Goal: Task Accomplishment & Management: Manage account settings

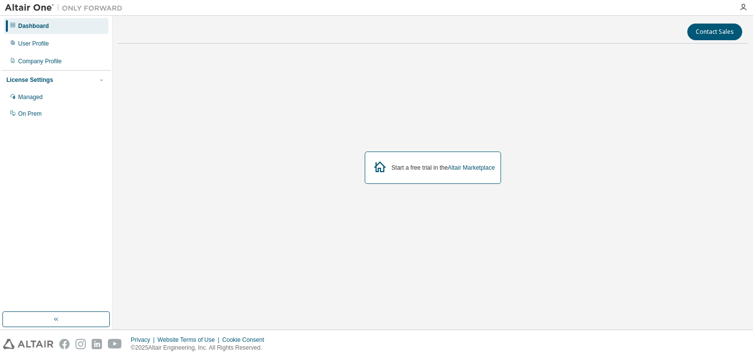
click at [400, 158] on div "Start a free trial in the Altair Marketplace" at bounding box center [433, 167] width 137 height 32
click at [84, 42] on div "User Profile" at bounding box center [56, 44] width 104 height 16
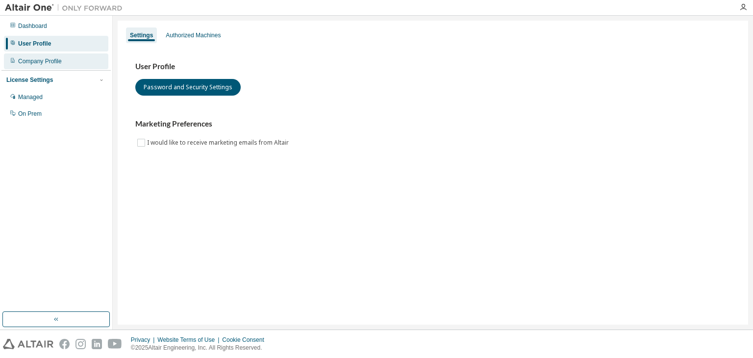
click at [74, 61] on div "Company Profile" at bounding box center [56, 61] width 104 height 16
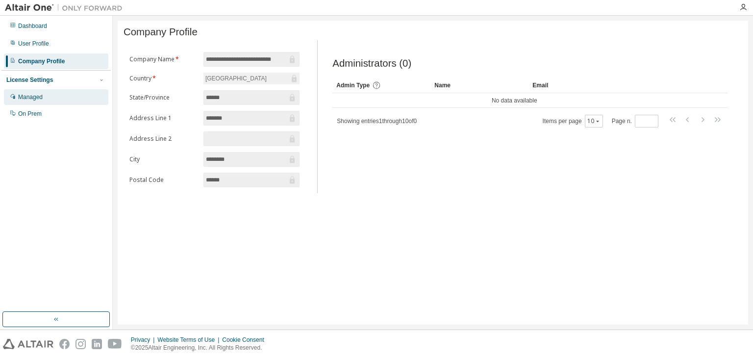
click at [55, 95] on div "Managed" at bounding box center [56, 97] width 104 height 16
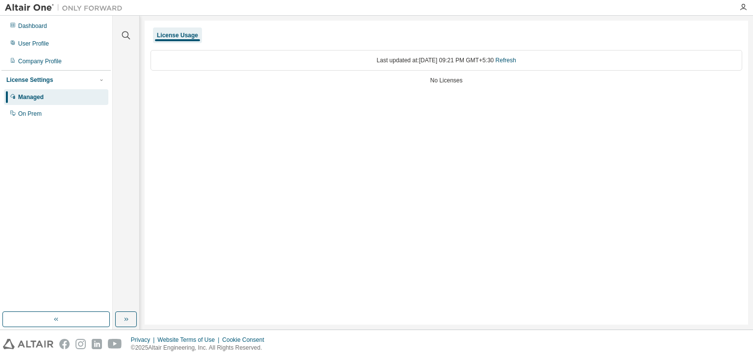
click at [191, 33] on div "License Usage" at bounding box center [177, 35] width 41 height 8
click at [445, 77] on div "No Licenses" at bounding box center [446, 80] width 592 height 8
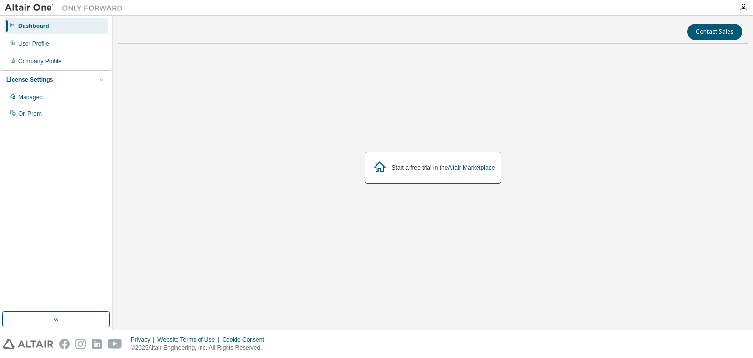
click at [433, 173] on div "Start a free trial in the Altair Marketplace" at bounding box center [433, 167] width 137 height 32
click at [744, 8] on icon "button" at bounding box center [743, 7] width 8 height 8
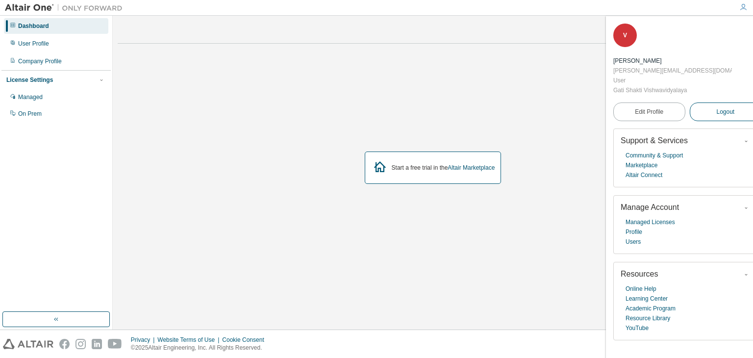
click at [695, 109] on button "Logout" at bounding box center [726, 111] width 72 height 19
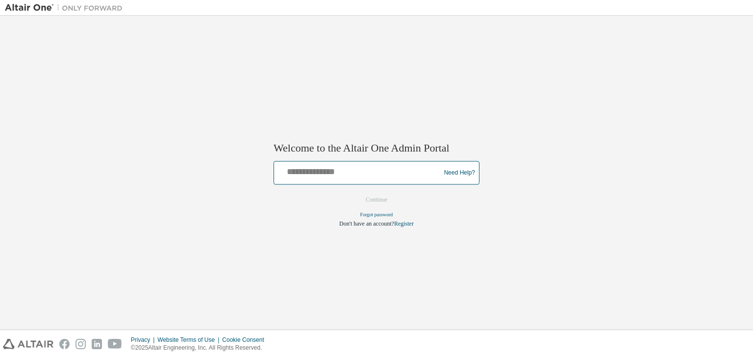
click at [313, 177] on input "text" at bounding box center [358, 171] width 161 height 14
type input "**********"
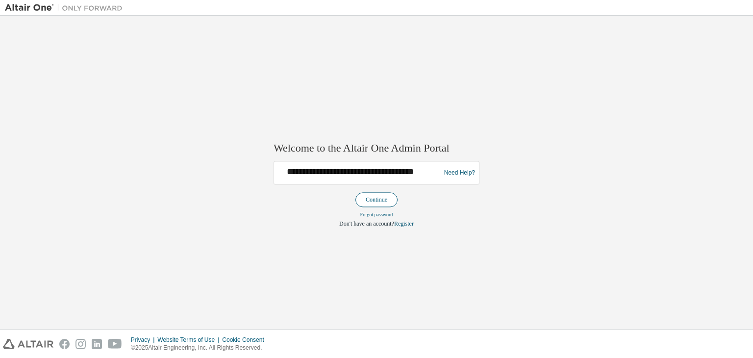
click at [367, 196] on button "Continue" at bounding box center [376, 200] width 42 height 15
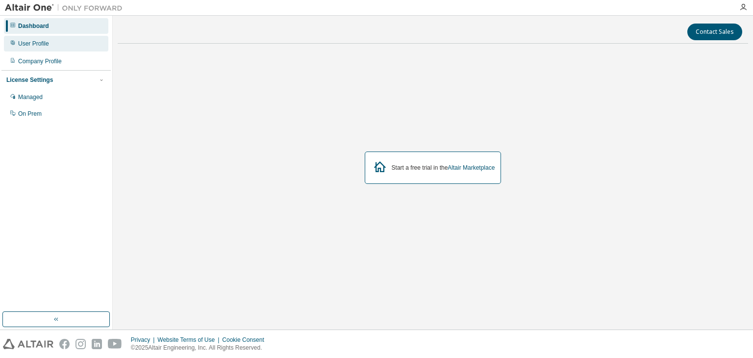
click at [37, 40] on div "User Profile" at bounding box center [33, 44] width 31 height 8
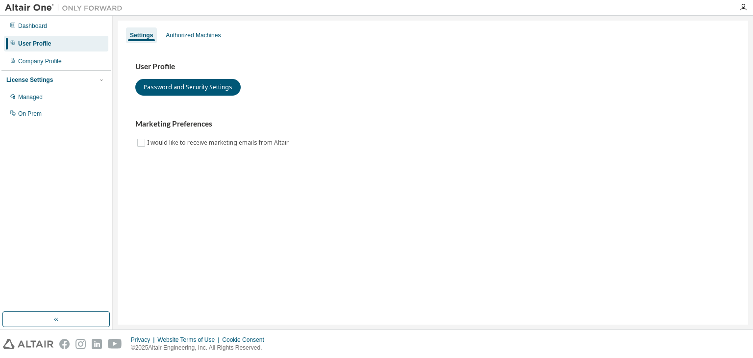
click at [12, 3] on img at bounding box center [66, 8] width 123 height 10
click at [25, 4] on img at bounding box center [66, 8] width 123 height 10
click at [746, 6] on icon "button" at bounding box center [743, 7] width 8 height 8
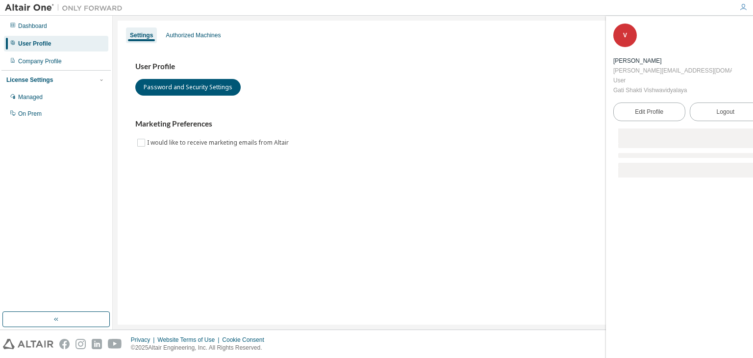
click at [744, 6] on icon "button" at bounding box center [743, 7] width 8 height 8
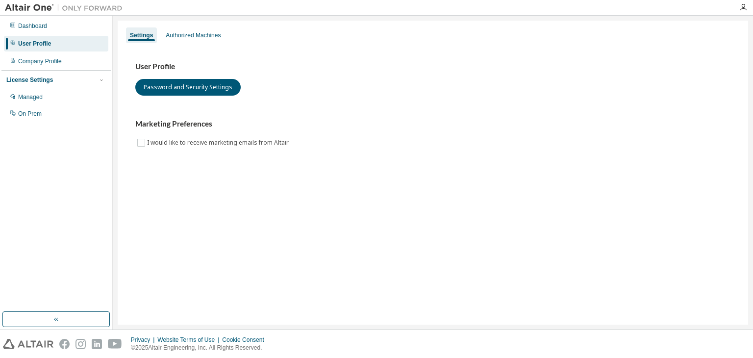
drag, startPoint x: 46, startPoint y: 25, endPoint x: 17, endPoint y: 2, distance: 36.0
click at [46, 24] on div "Dashboard" at bounding box center [32, 26] width 29 height 8
